Goal: Communication & Community: Answer question/provide support

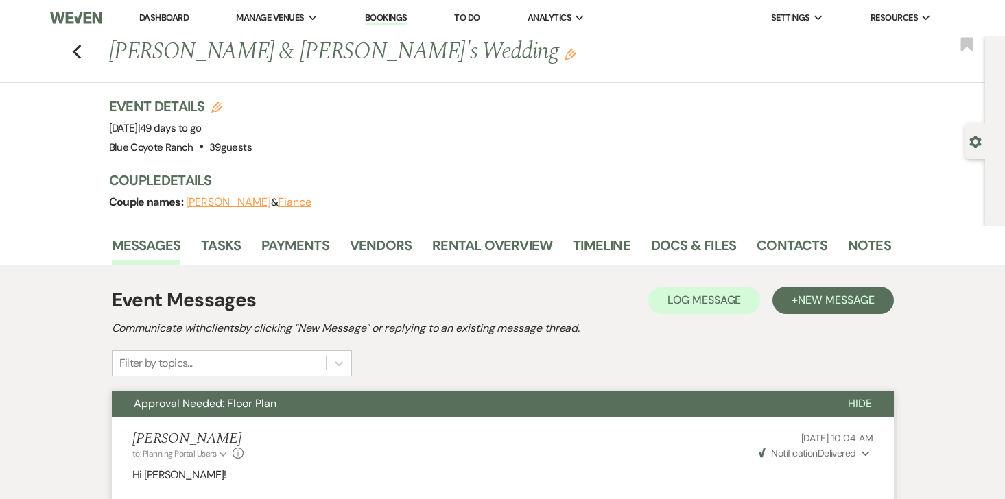
click at [146, 18] on link "Dashboard" at bounding box center [163, 18] width 49 height 12
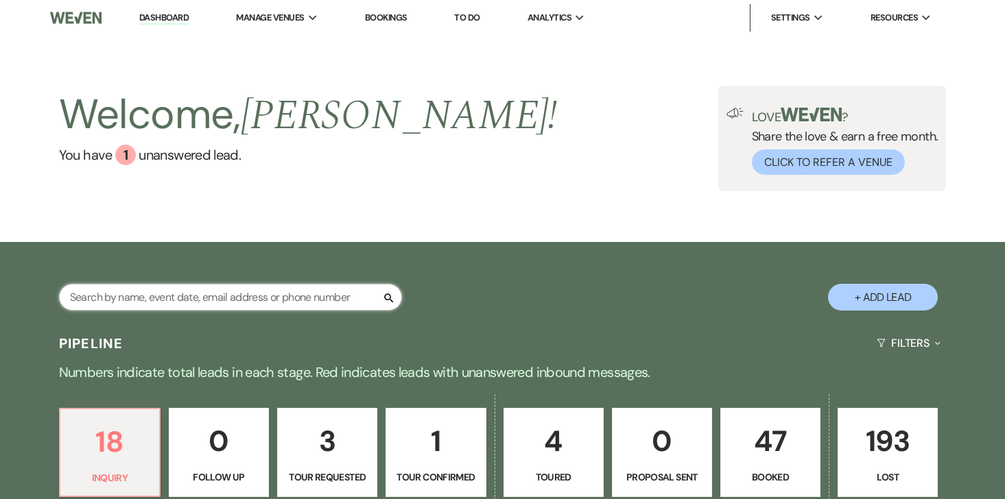
click at [189, 303] on input "text" at bounding box center [230, 297] width 343 height 27
type input "[PERSON_NAME]"
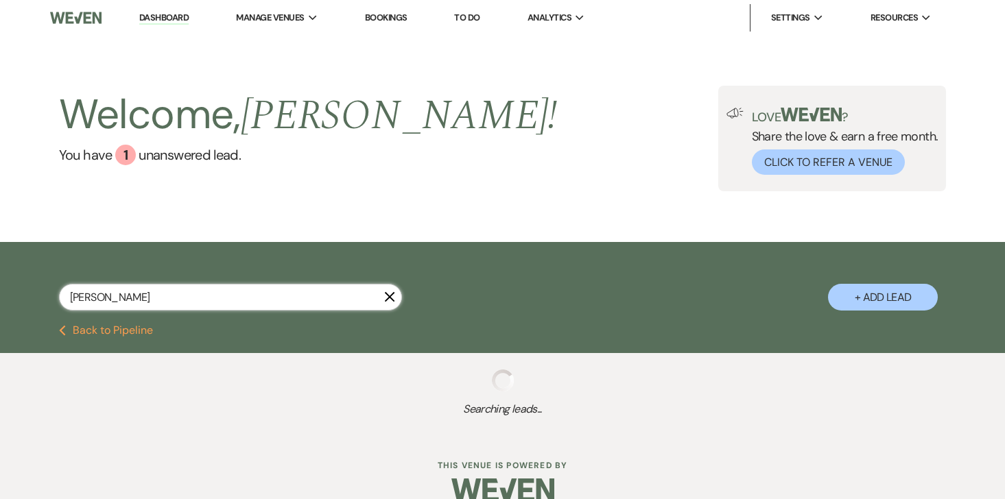
select select "8"
select select "5"
select select "8"
select select "5"
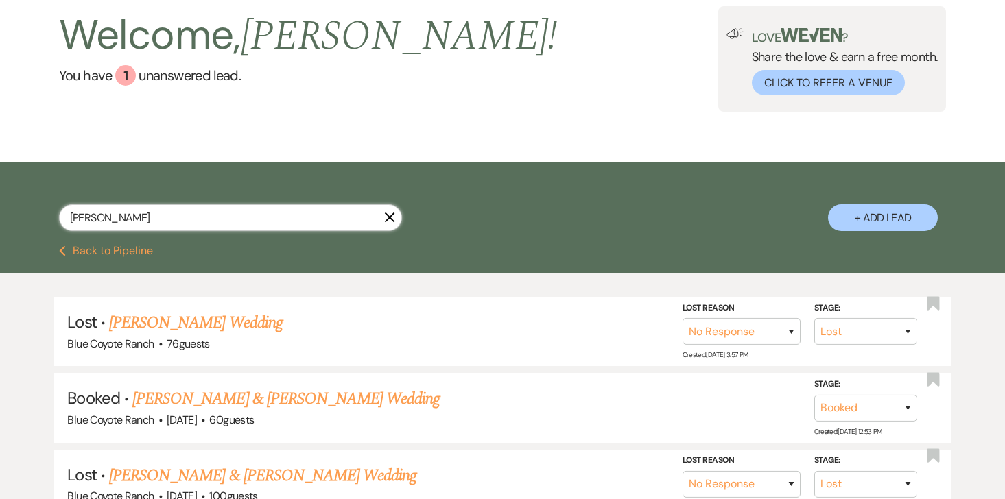
scroll to position [89, 0]
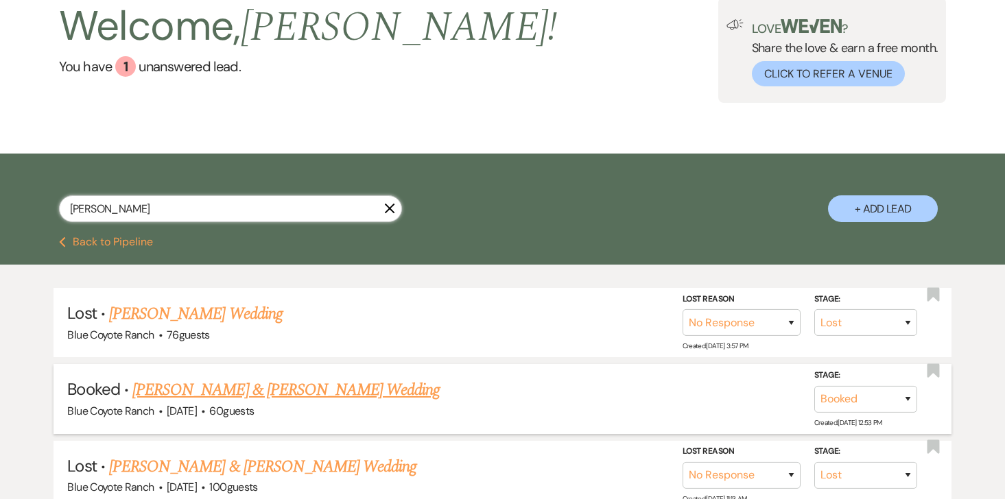
type input "[PERSON_NAME]"
click at [209, 384] on link "[PERSON_NAME] & [PERSON_NAME] Wedding" at bounding box center [285, 390] width 307 height 25
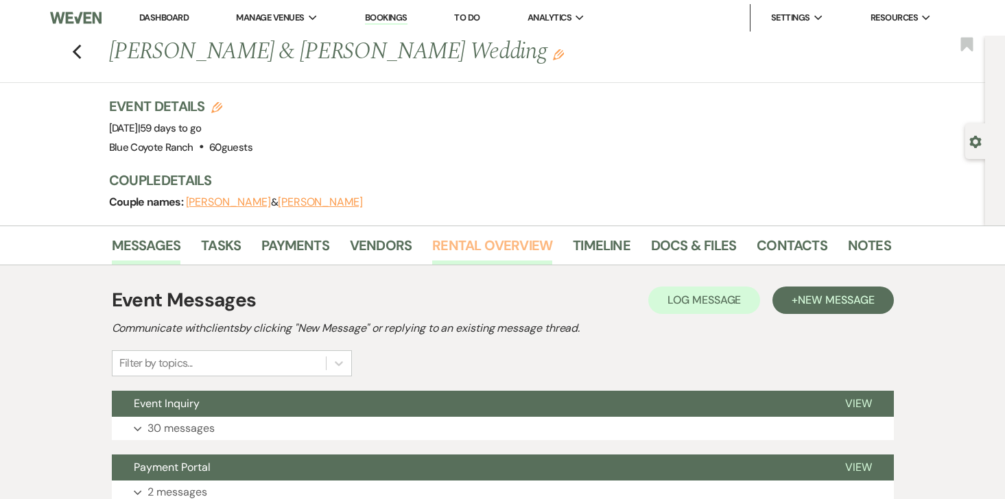
click at [504, 252] on link "Rental Overview" at bounding box center [492, 250] width 120 height 30
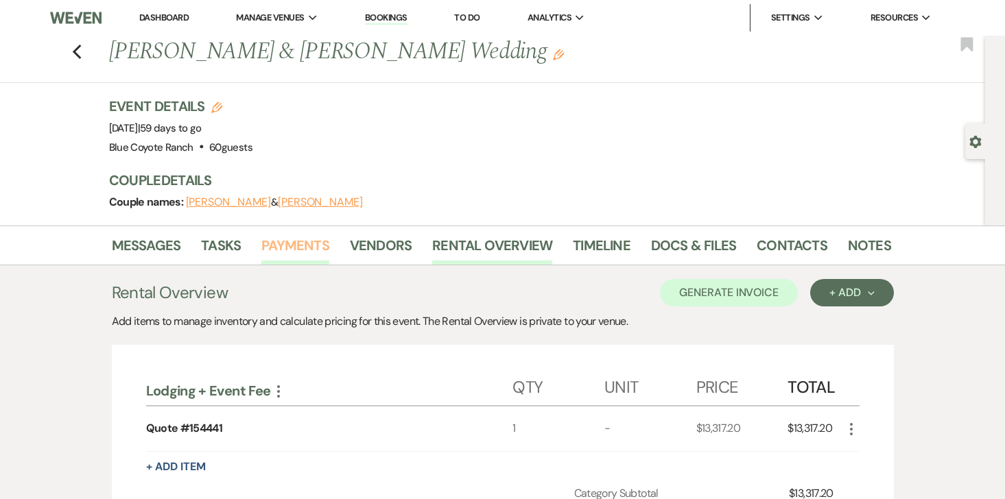
click at [273, 245] on link "Payments" at bounding box center [295, 250] width 68 height 30
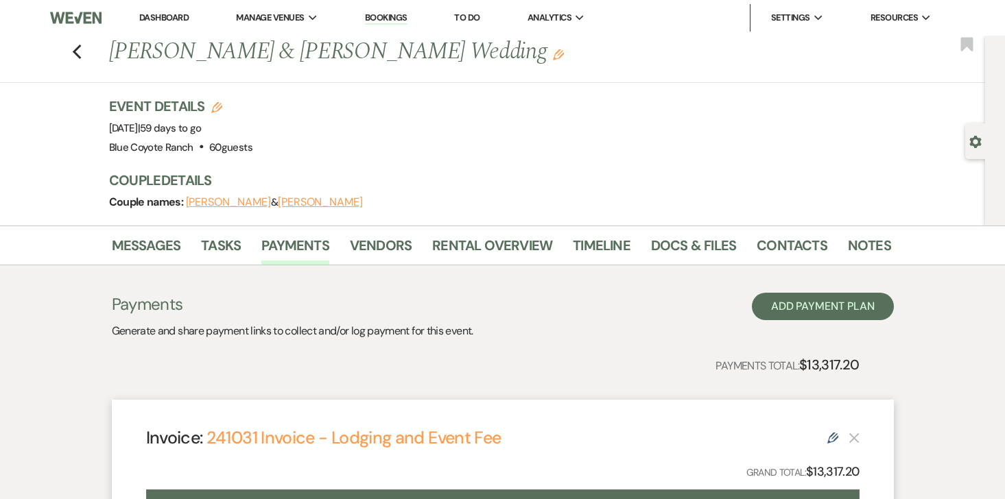
click at [164, 19] on link "Dashboard" at bounding box center [163, 18] width 49 height 12
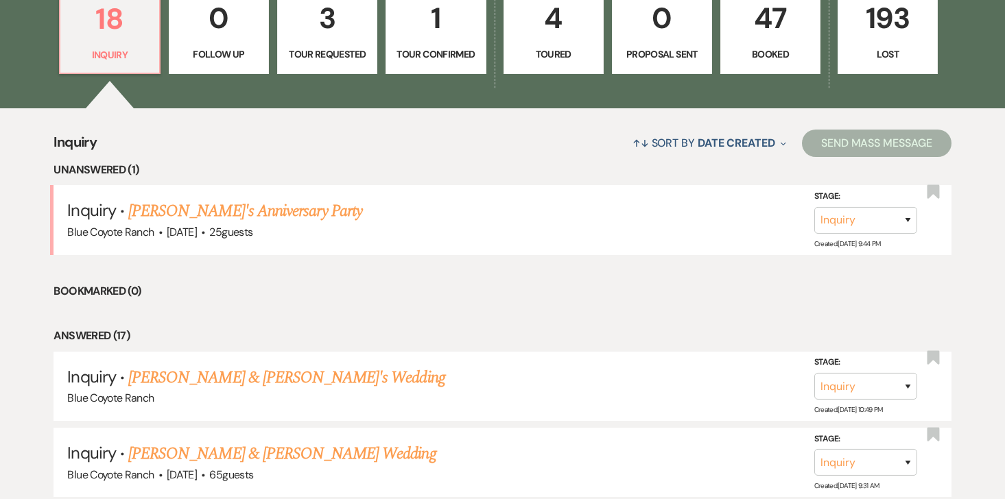
scroll to position [425, 0]
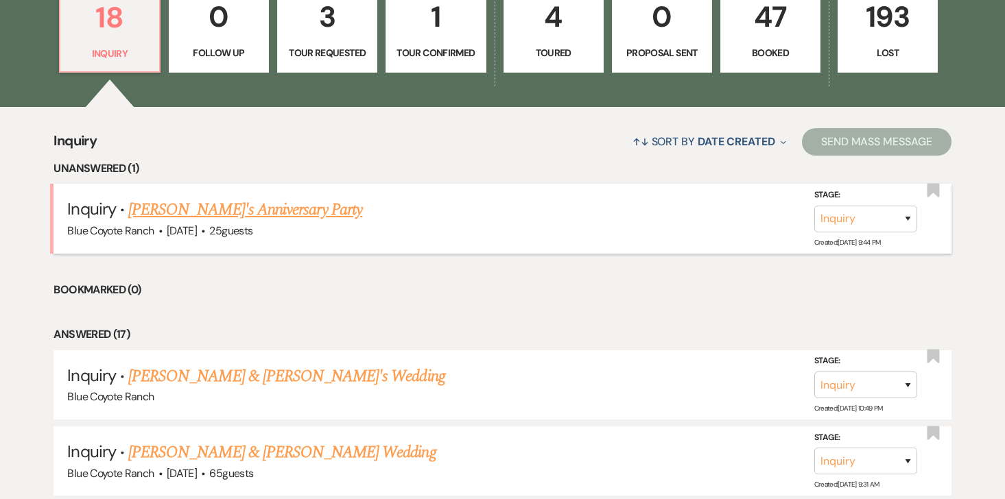
click at [184, 204] on link "[PERSON_NAME]'s Anniversary Party" at bounding box center [245, 210] width 234 height 25
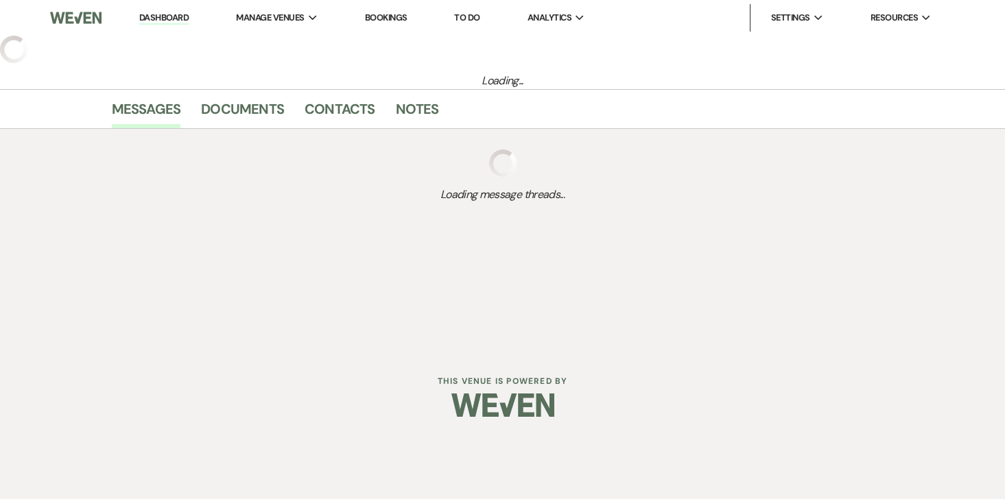
select select "5"
select select "17"
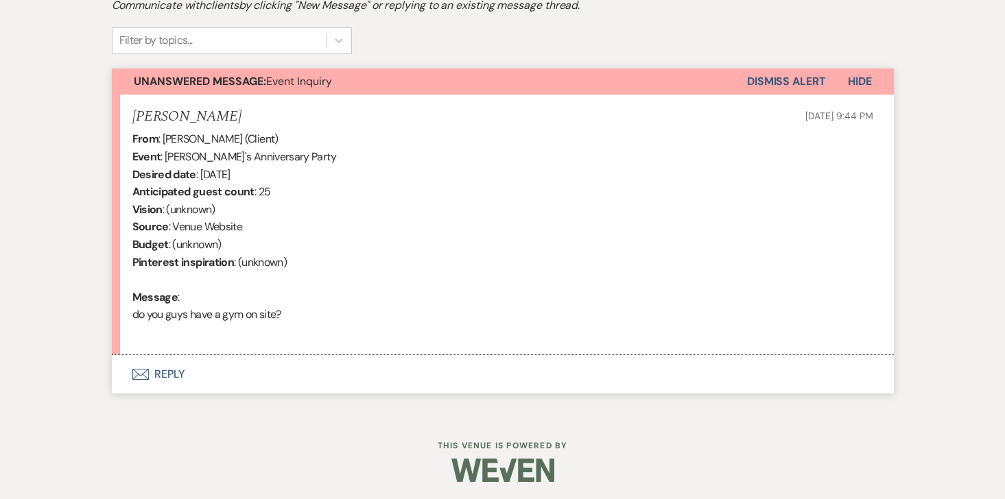
scroll to position [445, 0]
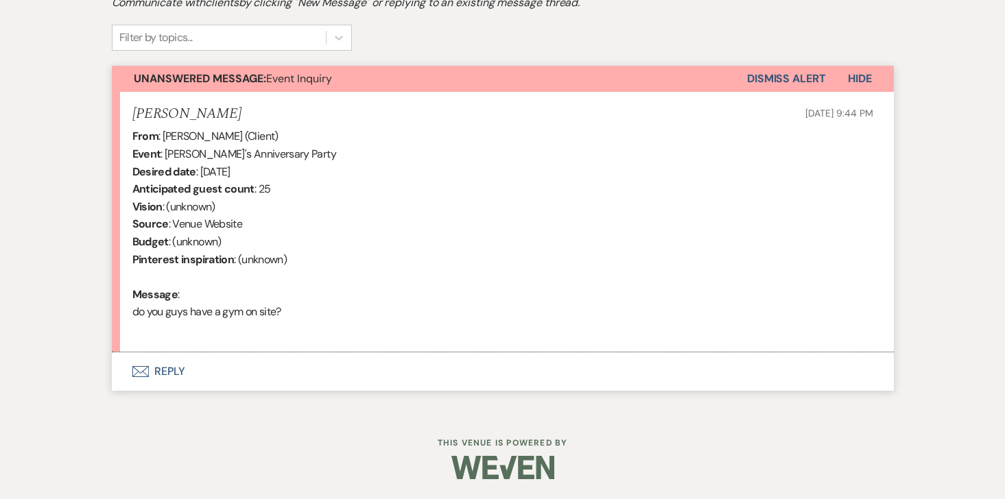
click at [174, 372] on button "Envelope Reply" at bounding box center [503, 372] width 782 height 38
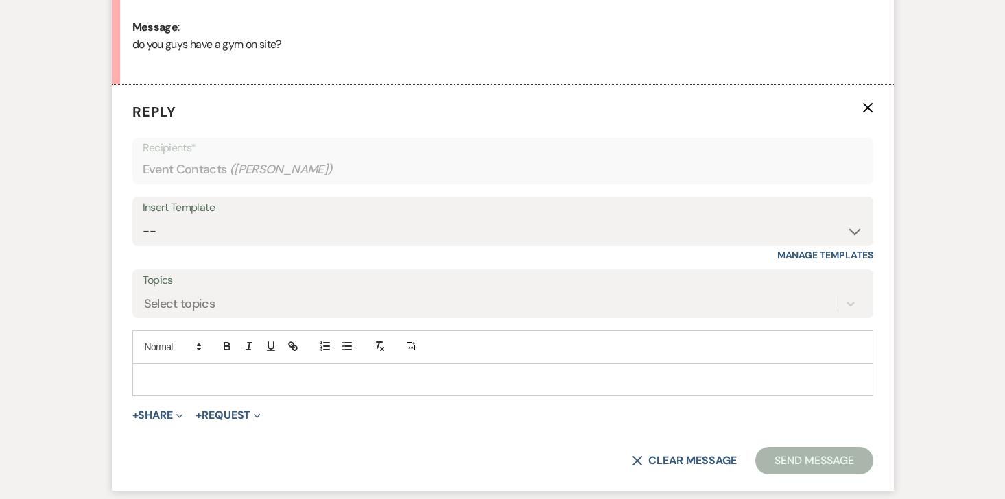
scroll to position [751, 0]
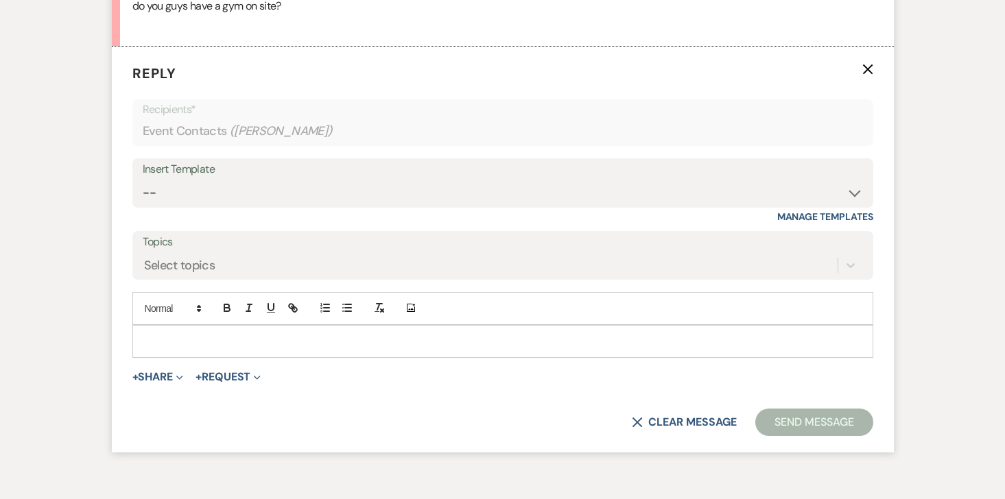
click at [178, 342] on p at bounding box center [502, 341] width 719 height 15
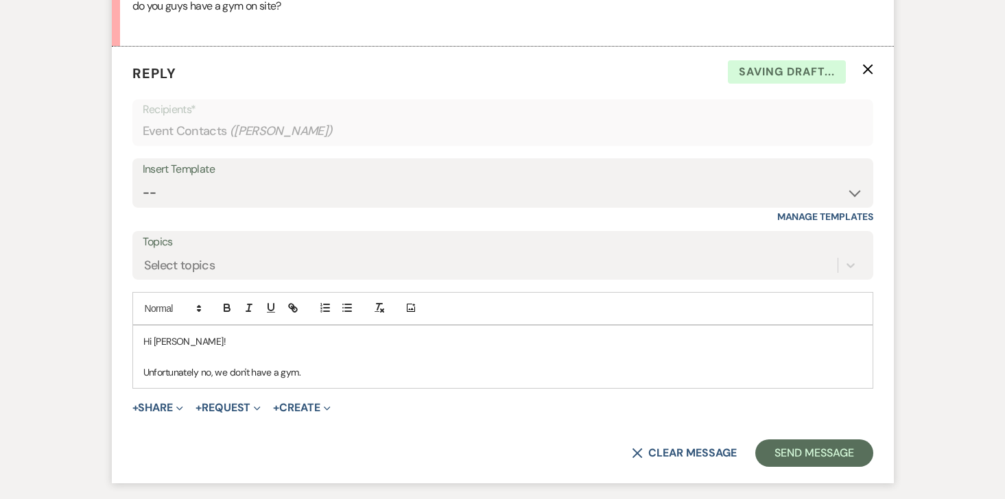
click at [322, 377] on p "Unfortunately no, we don't have a gym." at bounding box center [502, 372] width 719 height 15
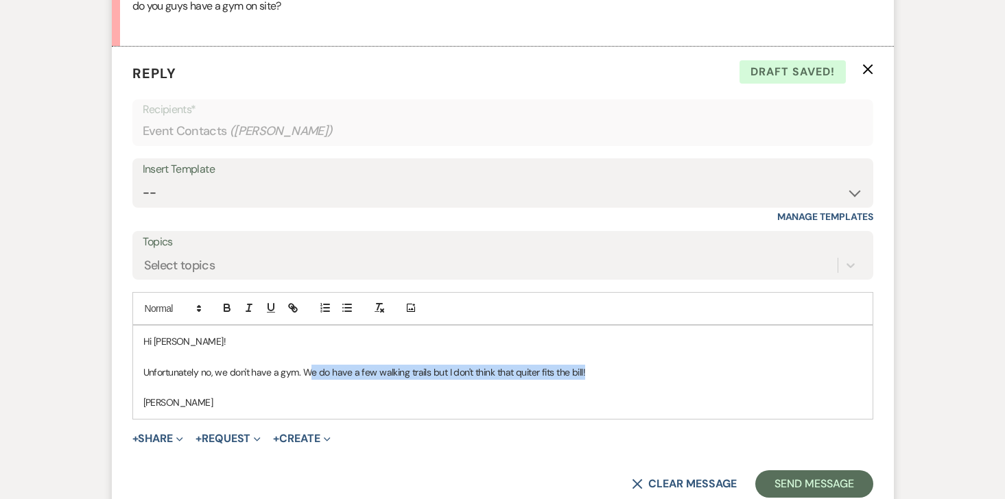
drag, startPoint x: 306, startPoint y: 373, endPoint x: 587, endPoint y: 375, distance: 281.3
click at [587, 375] on p "Unfortunately no, we don't have a gym. We do have a few walking trails but I do…" at bounding box center [502, 372] width 719 height 15
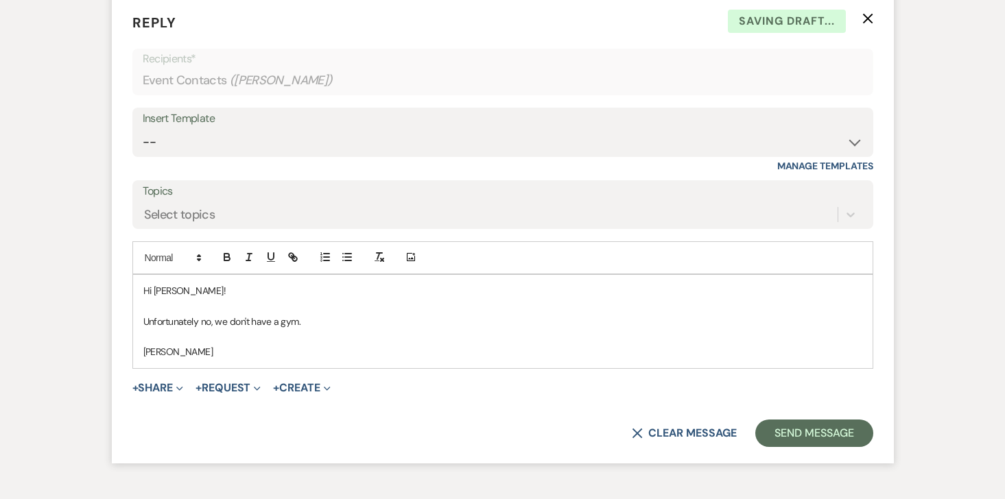
scroll to position [802, 0]
click at [795, 432] on button "Send Message" at bounding box center [813, 432] width 117 height 27
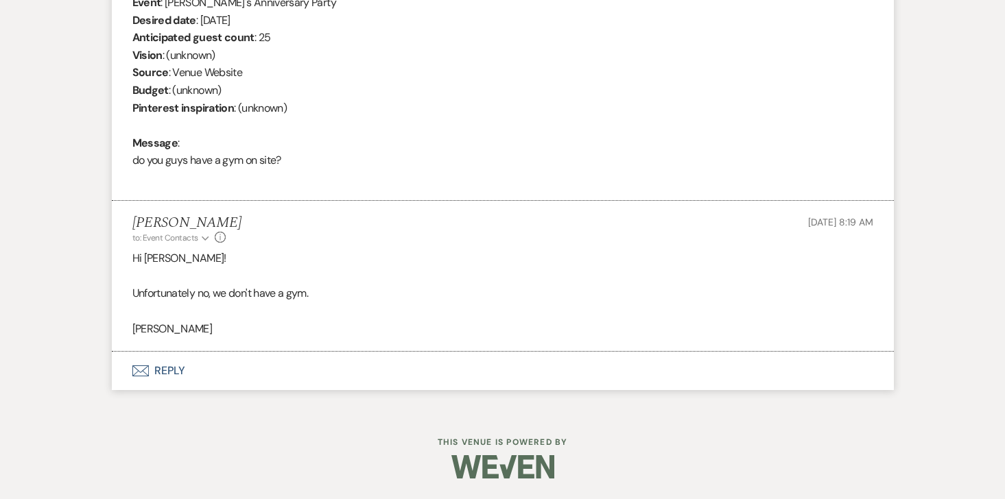
scroll to position [596, 0]
